Goal: Task Accomplishment & Management: Manage account settings

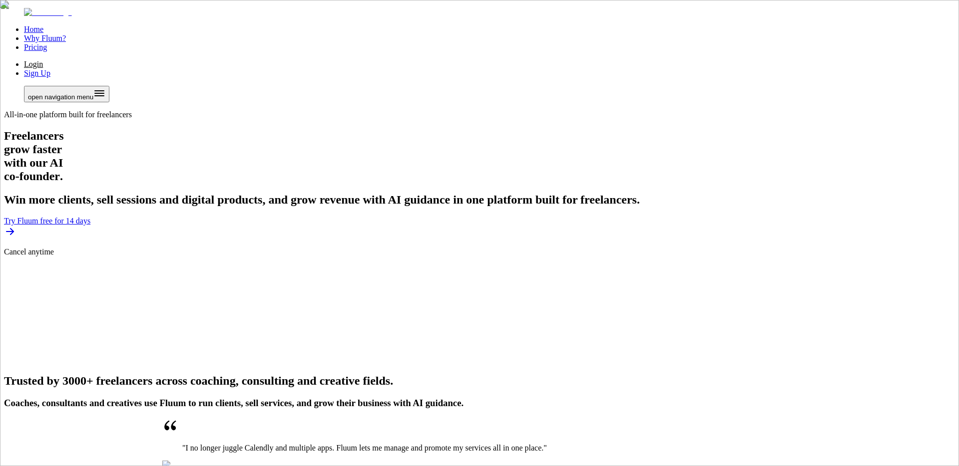
click at [43, 60] on link "Login" at bounding box center [33, 64] width 19 height 8
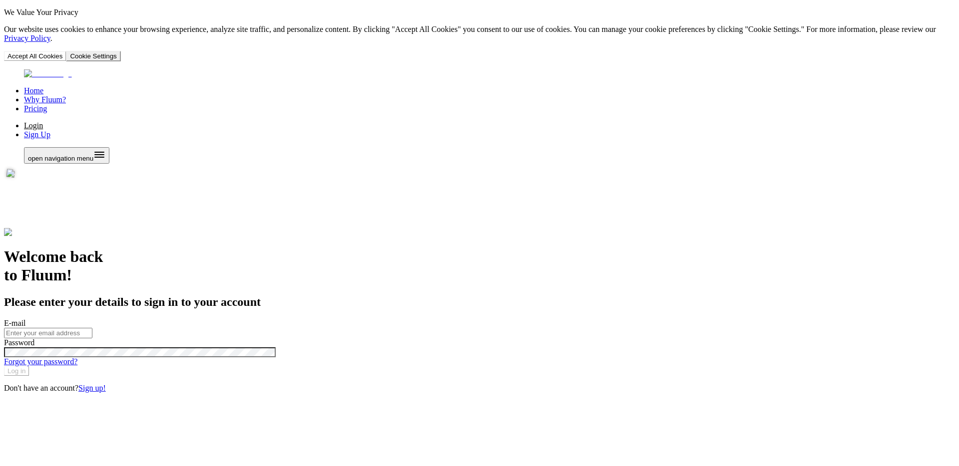
click at [92, 328] on input "E-mail" at bounding box center [48, 333] width 88 height 10
paste input "[EMAIL_ADDRESS]"
type input "[EMAIL_ADDRESS]"
click at [636, 348] on div at bounding box center [479, 353] width 951 height 10
click at [4, 401] on com-1password-button at bounding box center [4, 401] width 0 height 0
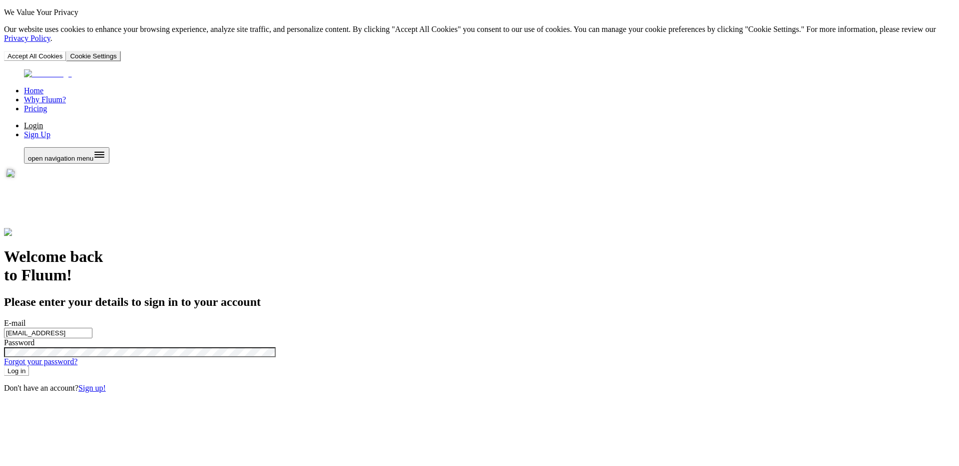
click at [870, 281] on div "Home Why Fluum? Pricing Login Sign Up open navigation menu Welcome back to Fluu…" at bounding box center [479, 231] width 951 height 324
click at [29, 367] on button "Log in" at bounding box center [16, 371] width 25 height 9
